Goal: Navigation & Orientation: Find specific page/section

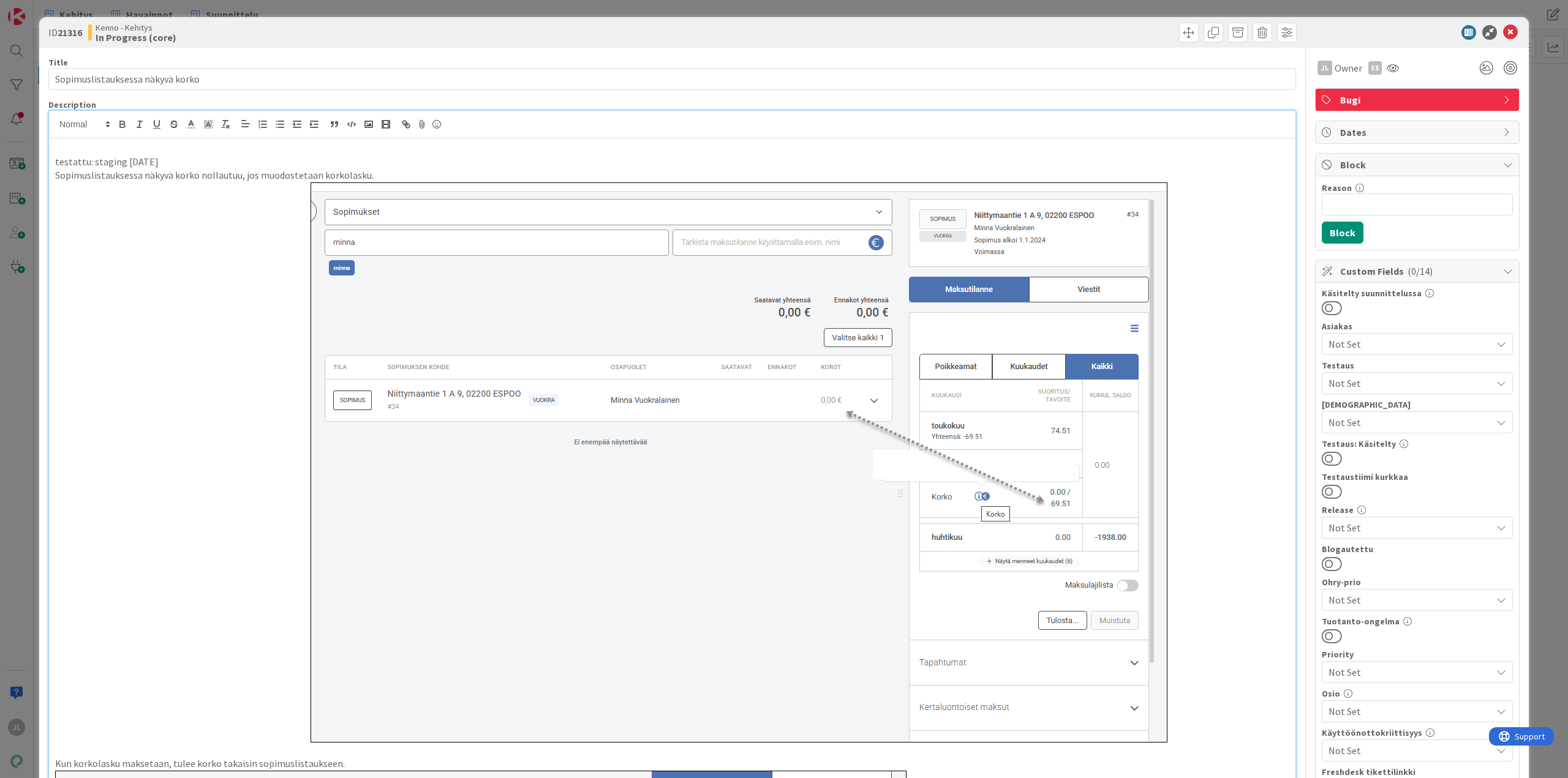
click at [597, 137] on div "[PERSON_NAME] [PERSON_NAME] joined 4 hrs 29 m ago [PERSON_NAME] [PERSON_NAME] j…" at bounding box center [672, 731] width 1246 height 1240
click at [1503, 25] on div "ID 21316 Kenno - Kehitys In Progress (core)" at bounding box center [784, 33] width 1490 height 31
click at [1544, 79] on div "ID 21316 Kenno - Kehitys In Progress (core) Title 32 / 128 Sopimuslistauksessa …" at bounding box center [784, 389] width 1568 height 778
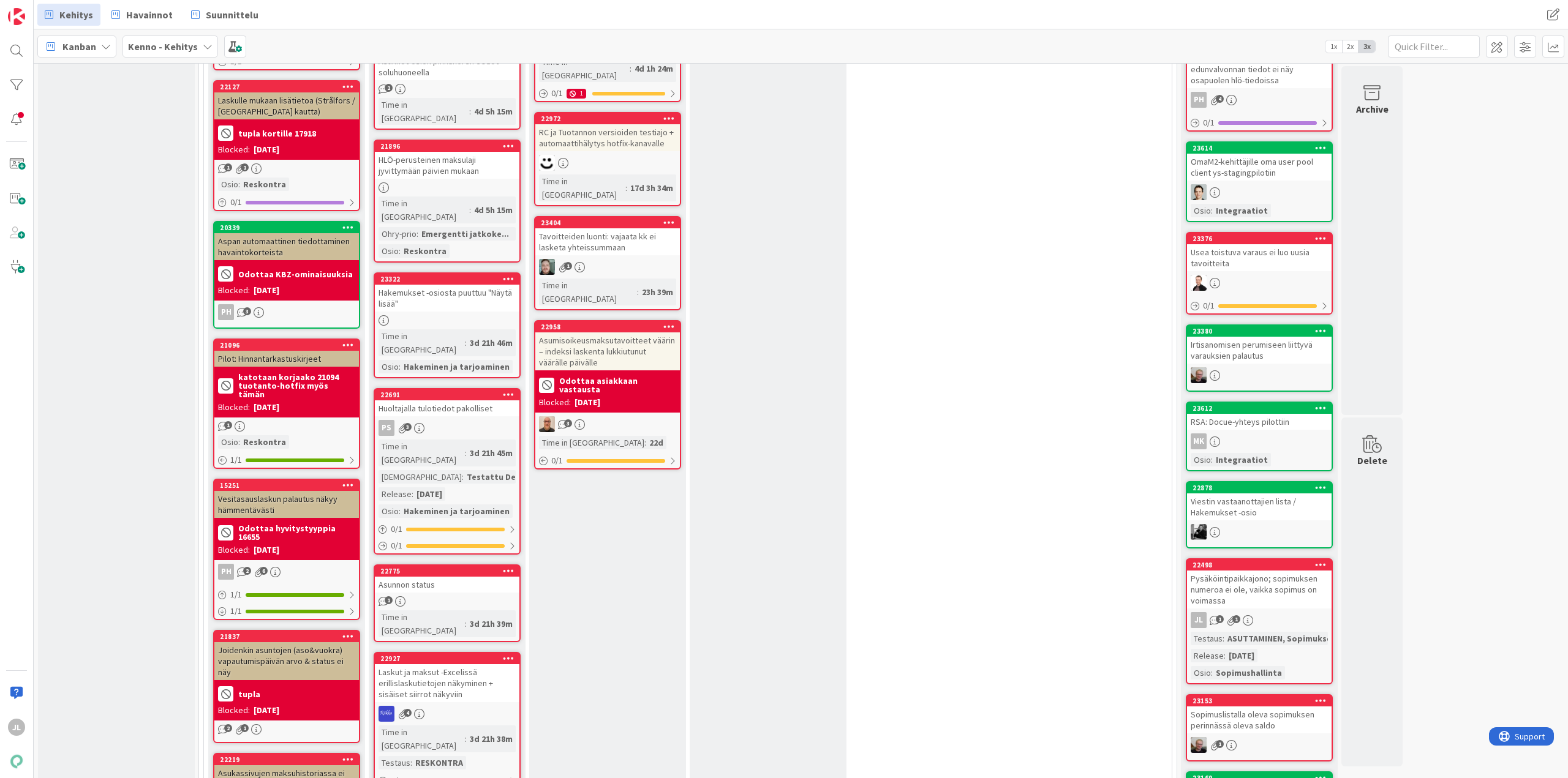
scroll to position [551, 0]
